Goal: Check status: Check status

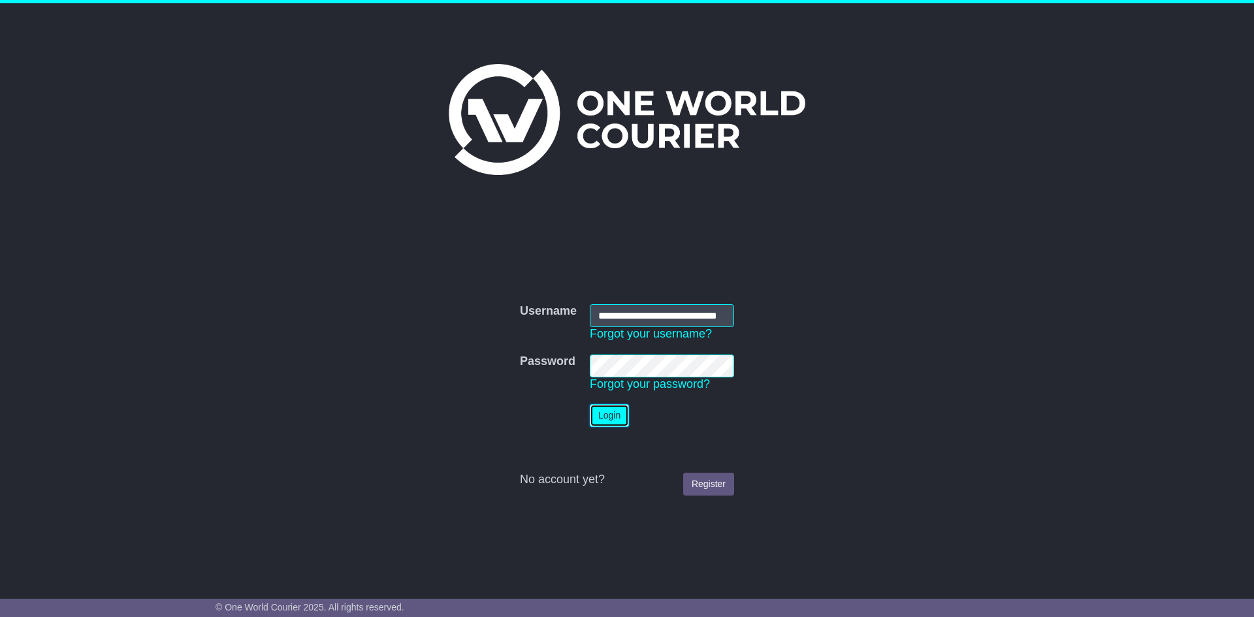
click at [607, 413] on button "Login" at bounding box center [609, 415] width 39 height 23
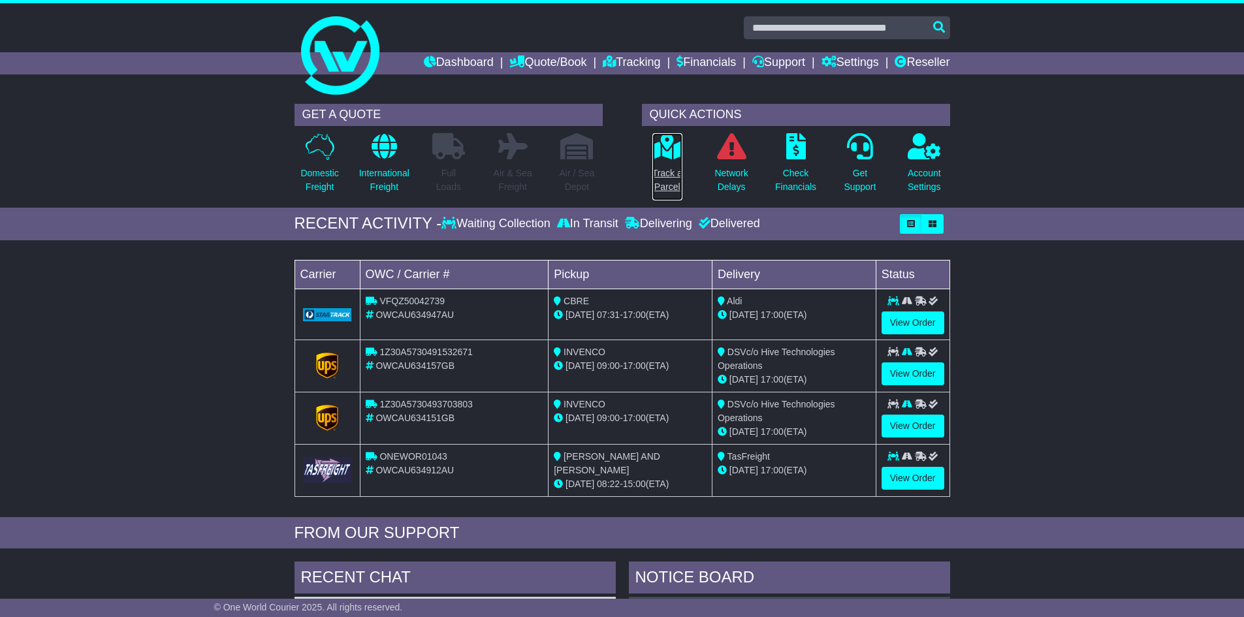
click at [658, 163] on link "Track a Parcel" at bounding box center [667, 167] width 31 height 69
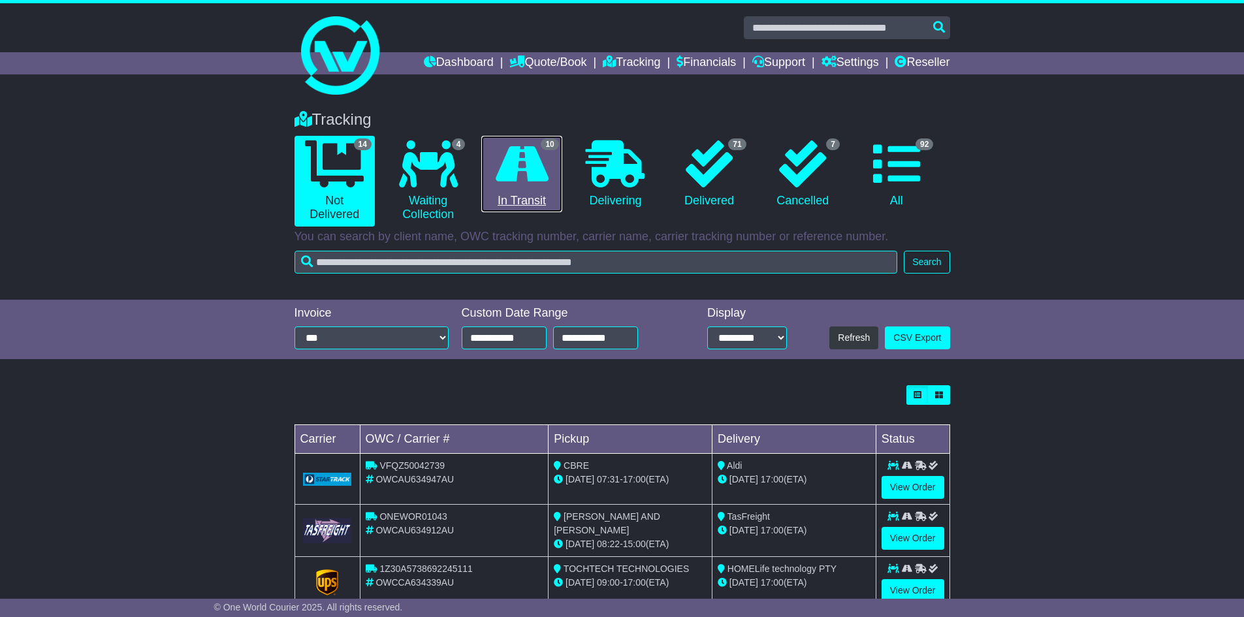
click at [530, 193] on link "10 In Transit" at bounding box center [521, 174] width 80 height 77
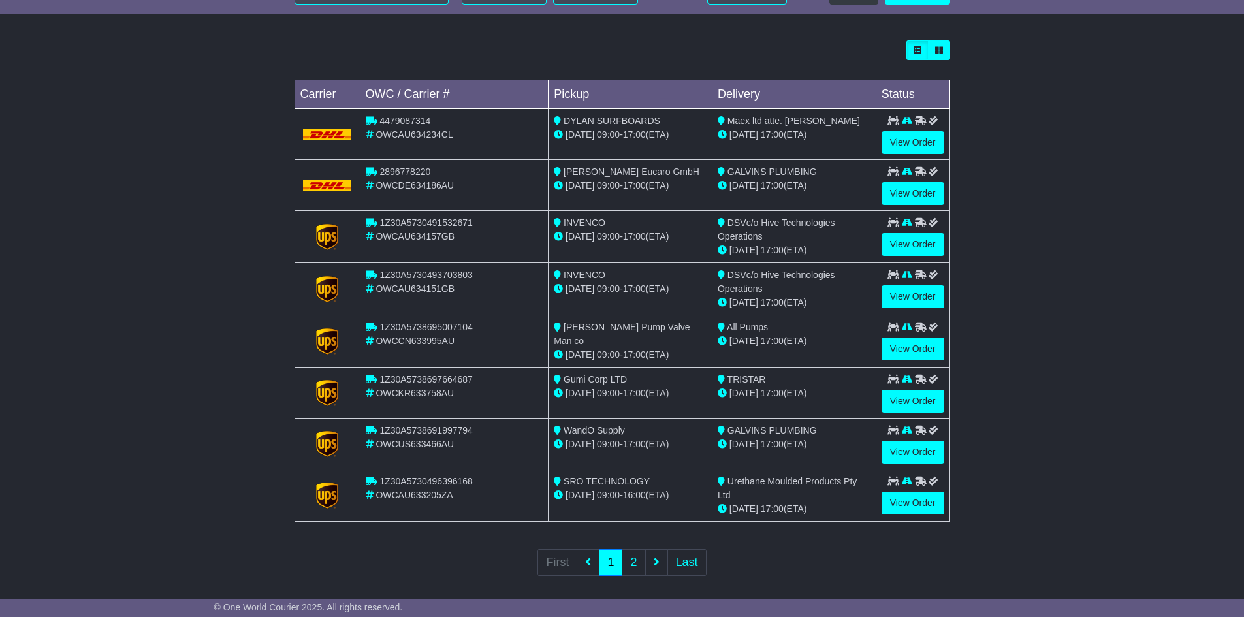
scroll to position [355, 0]
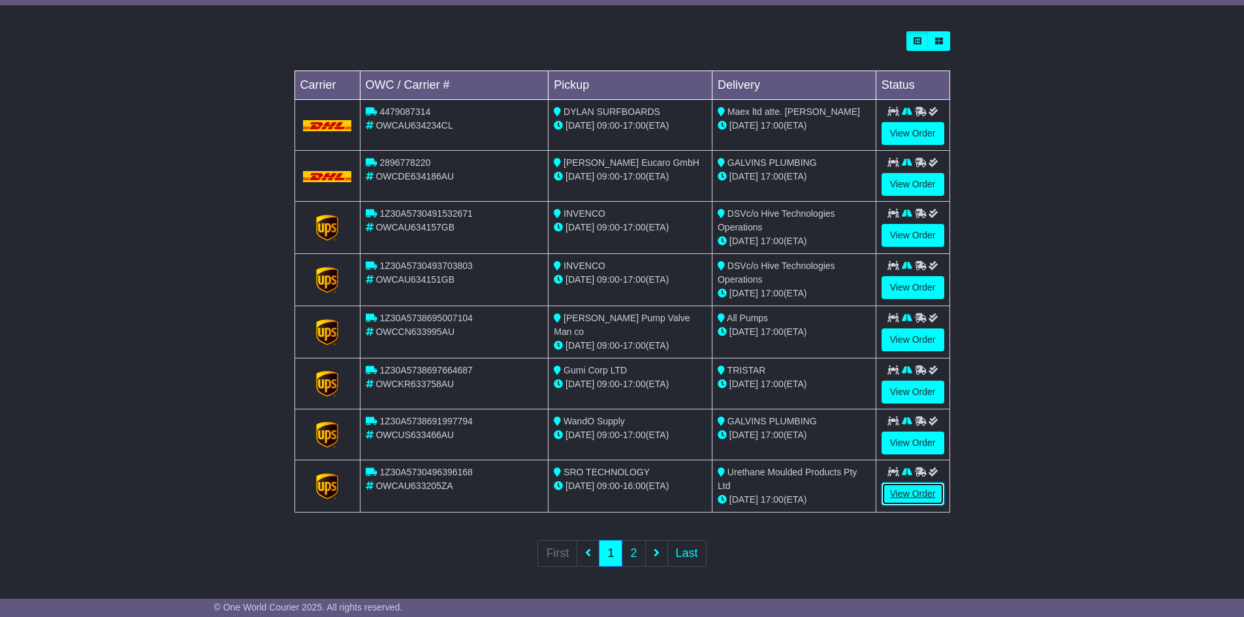
click at [910, 492] on link "View Order" at bounding box center [913, 494] width 63 height 23
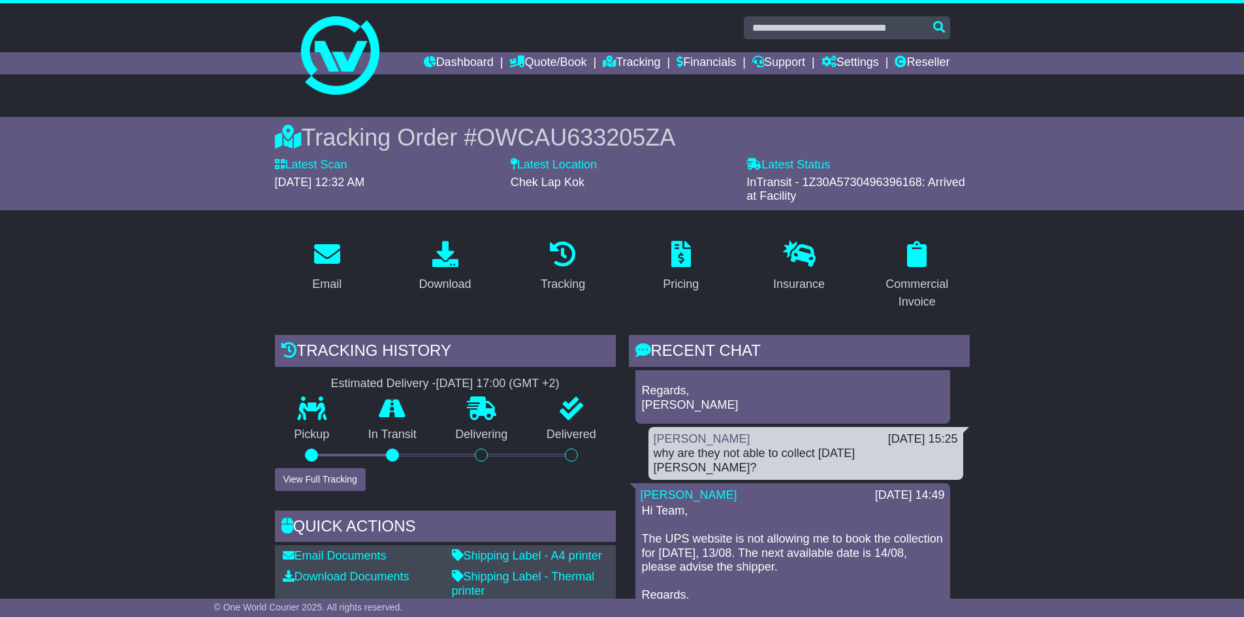
scroll to position [360, 0]
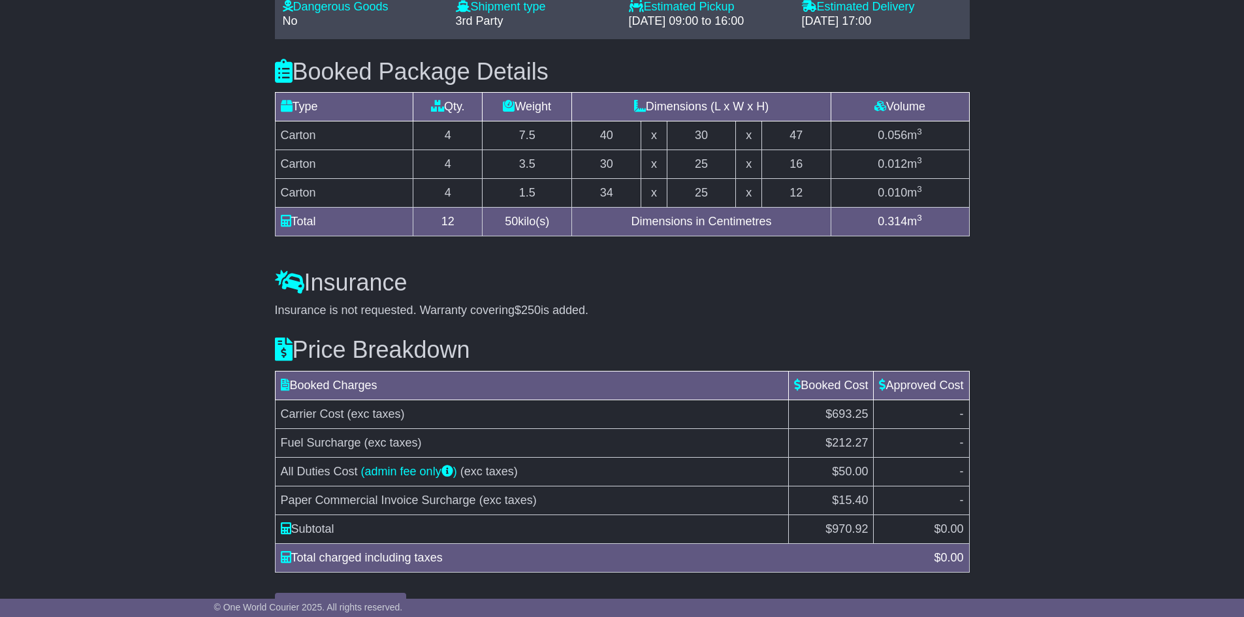
scroll to position [1177, 0]
